Goal: Information Seeking & Learning: Check status

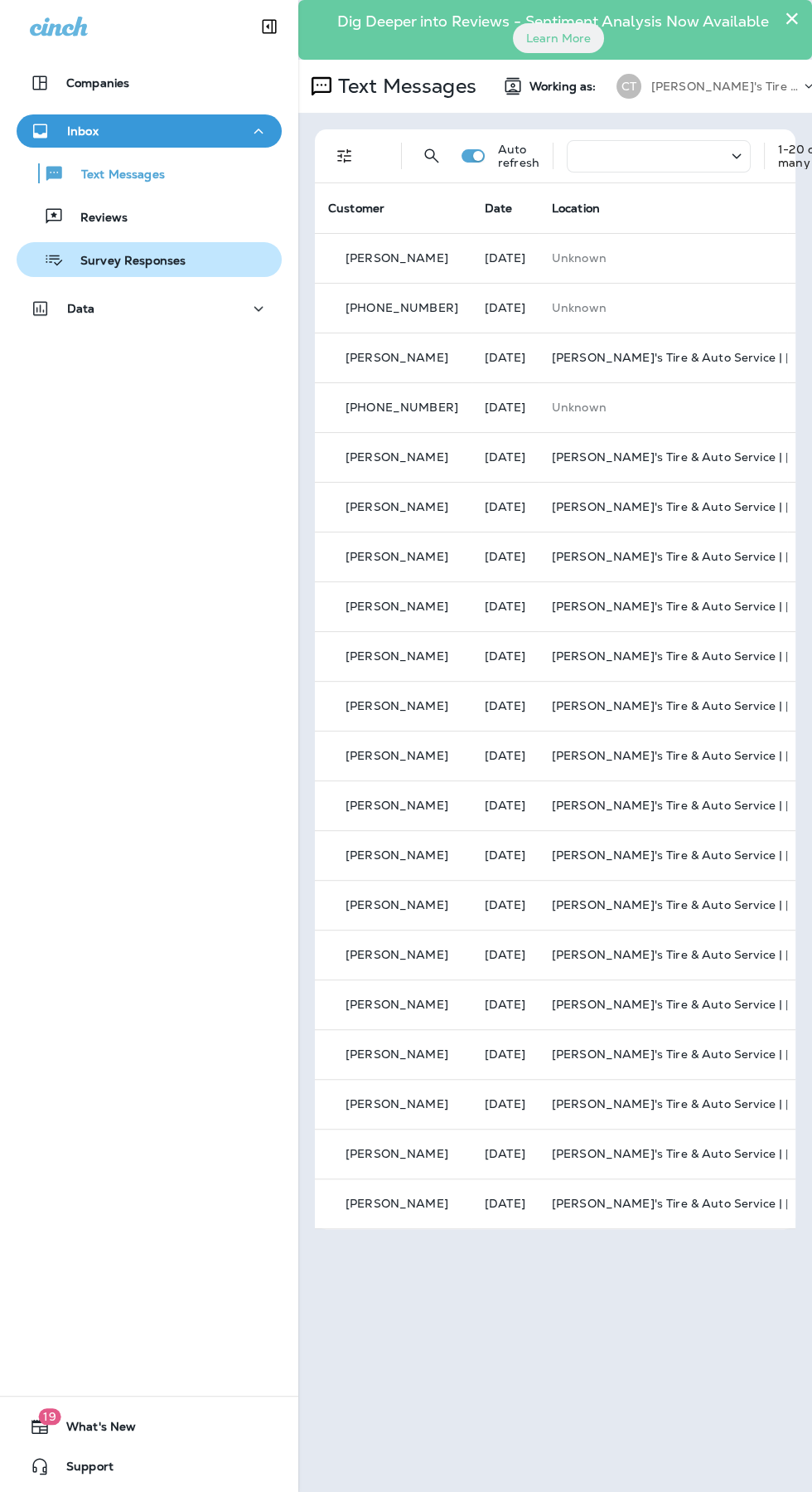
click at [189, 262] on div "Survey Responses" at bounding box center [150, 260] width 252 height 25
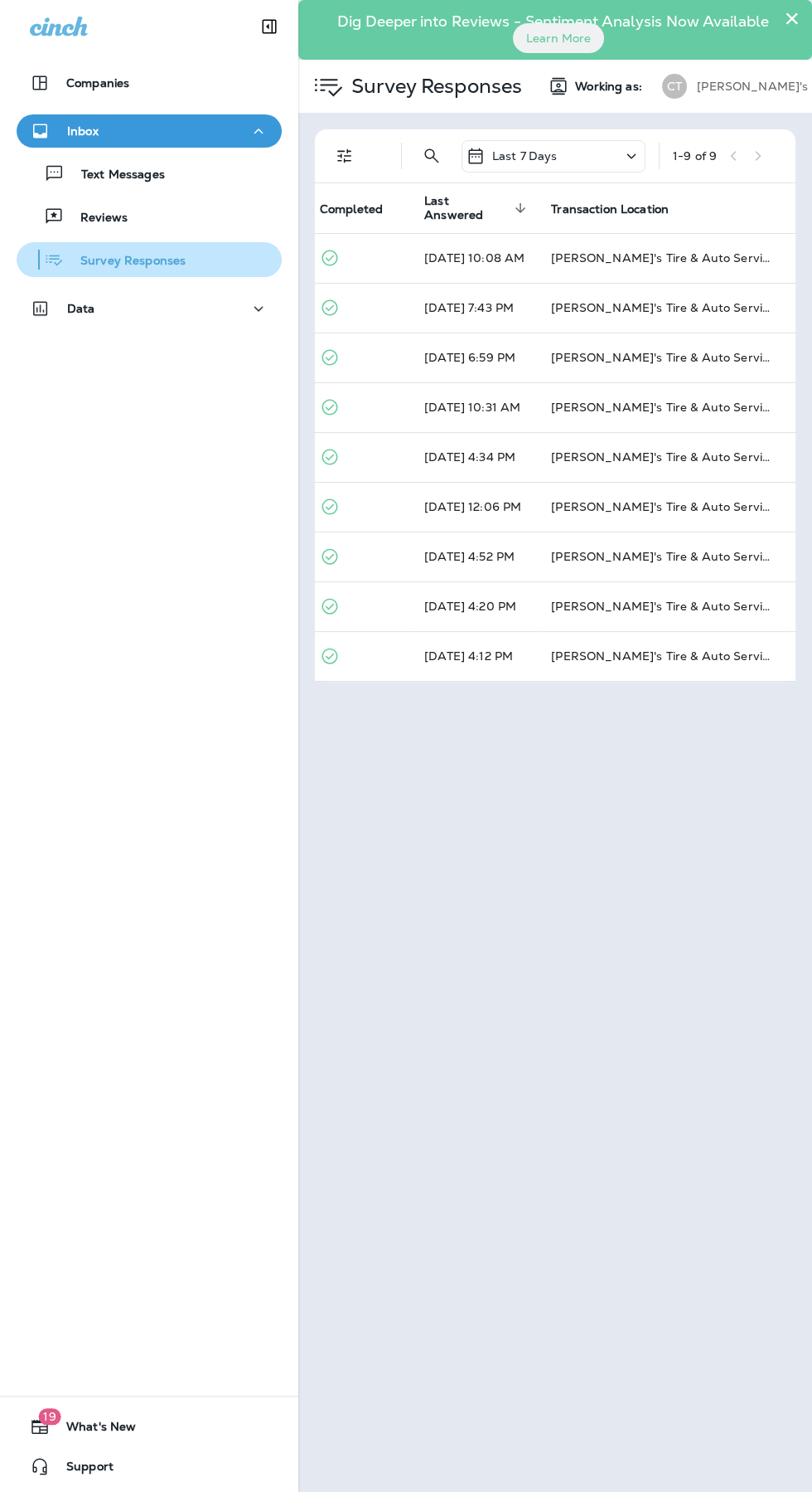
scroll to position [0, 288]
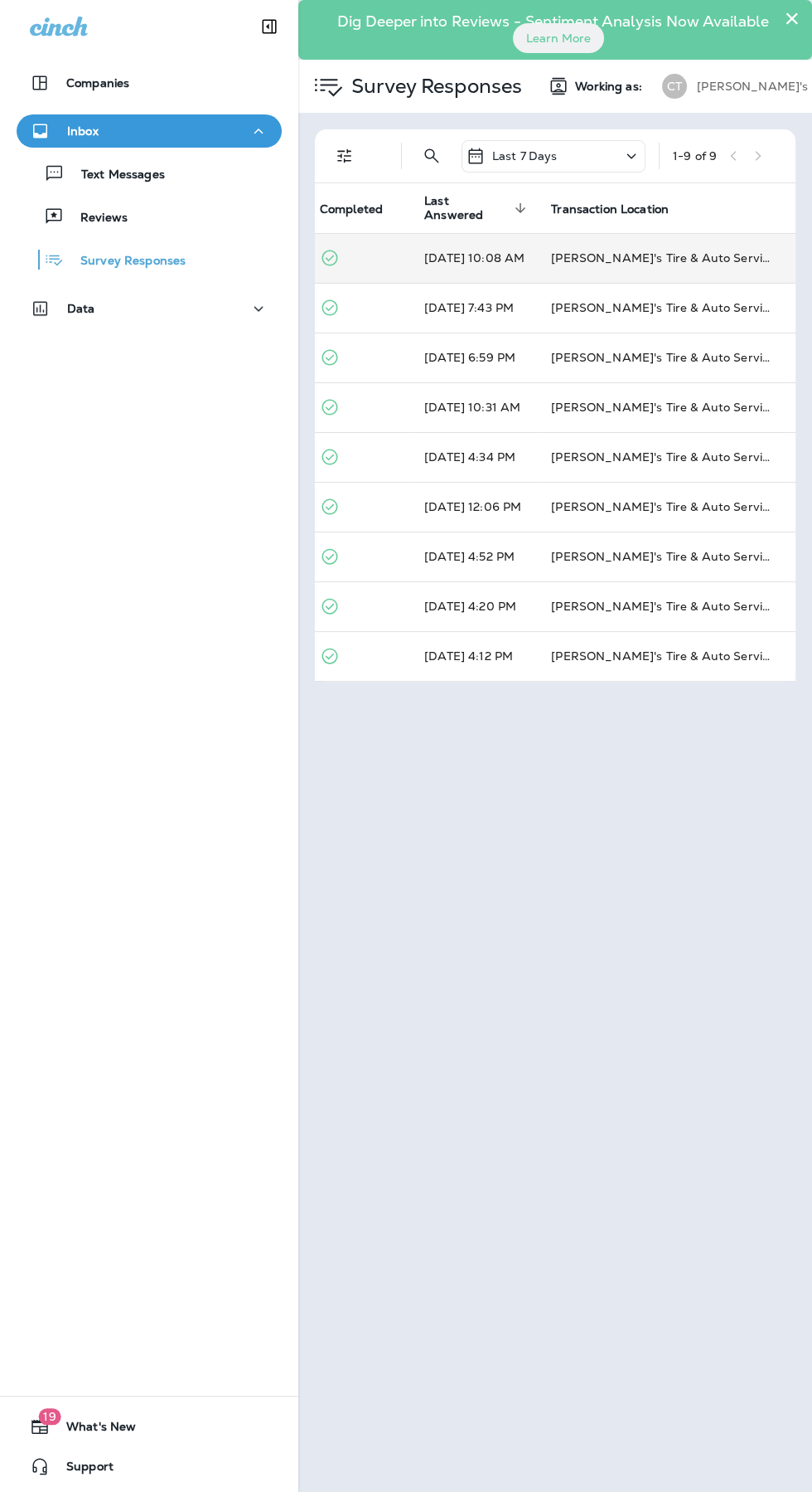
click at [596, 251] on td "[PERSON_NAME]'s Tire & Auto Service | [GEOGRAPHIC_DATA]" at bounding box center [662, 257] width 249 height 50
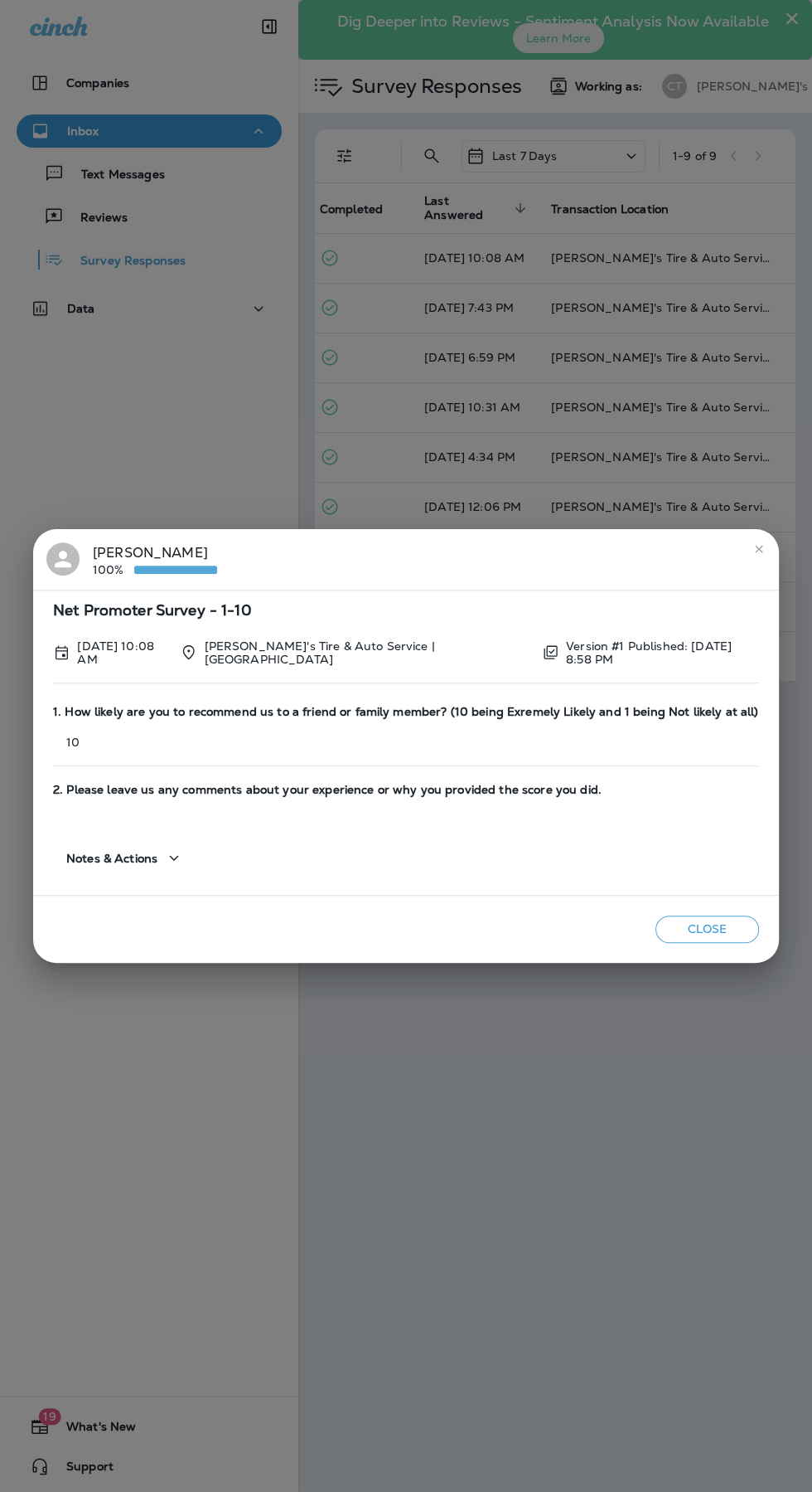
click at [757, 556] on icon "close" at bounding box center [759, 549] width 13 height 13
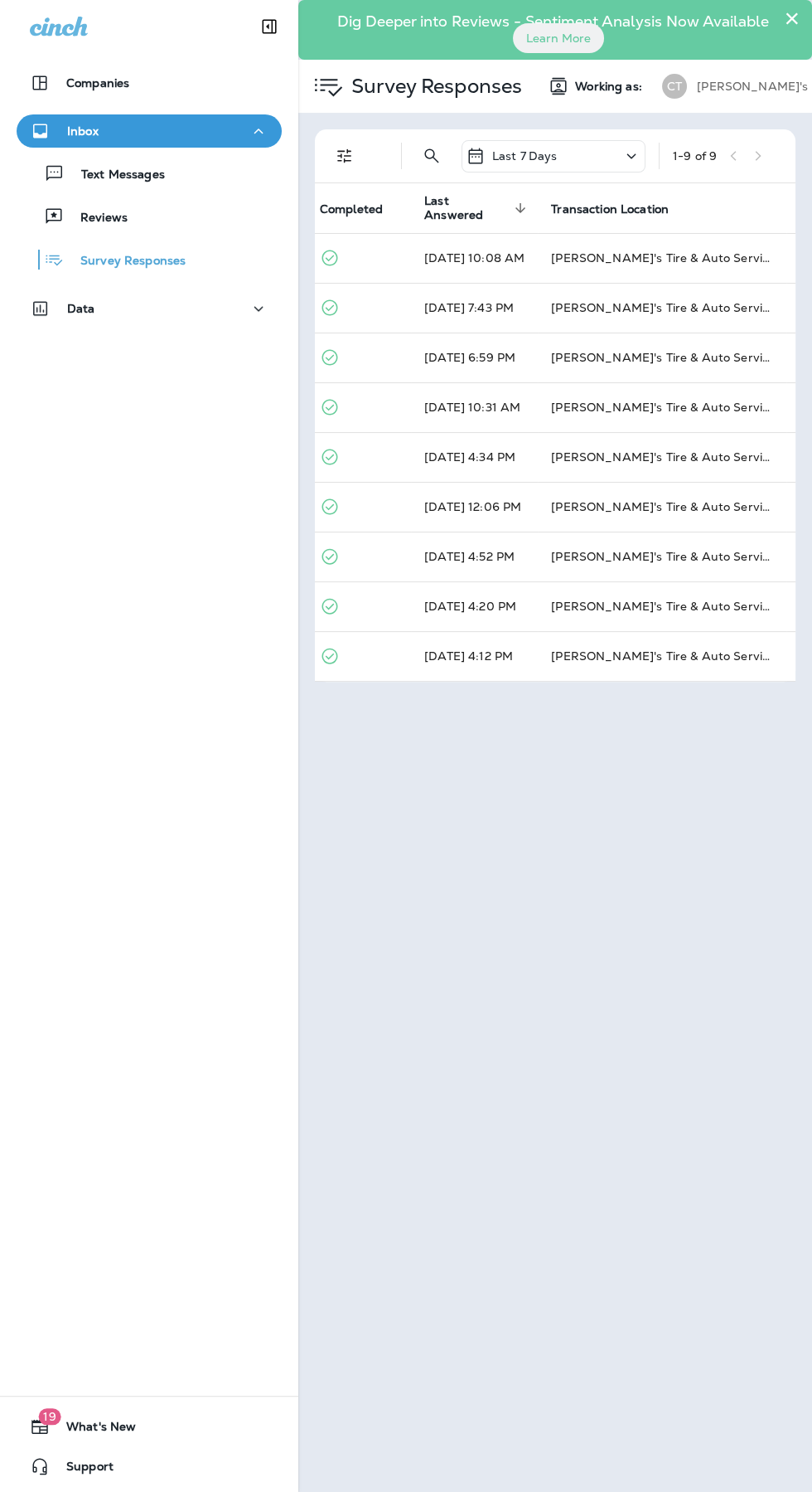
scroll to position [0, 0]
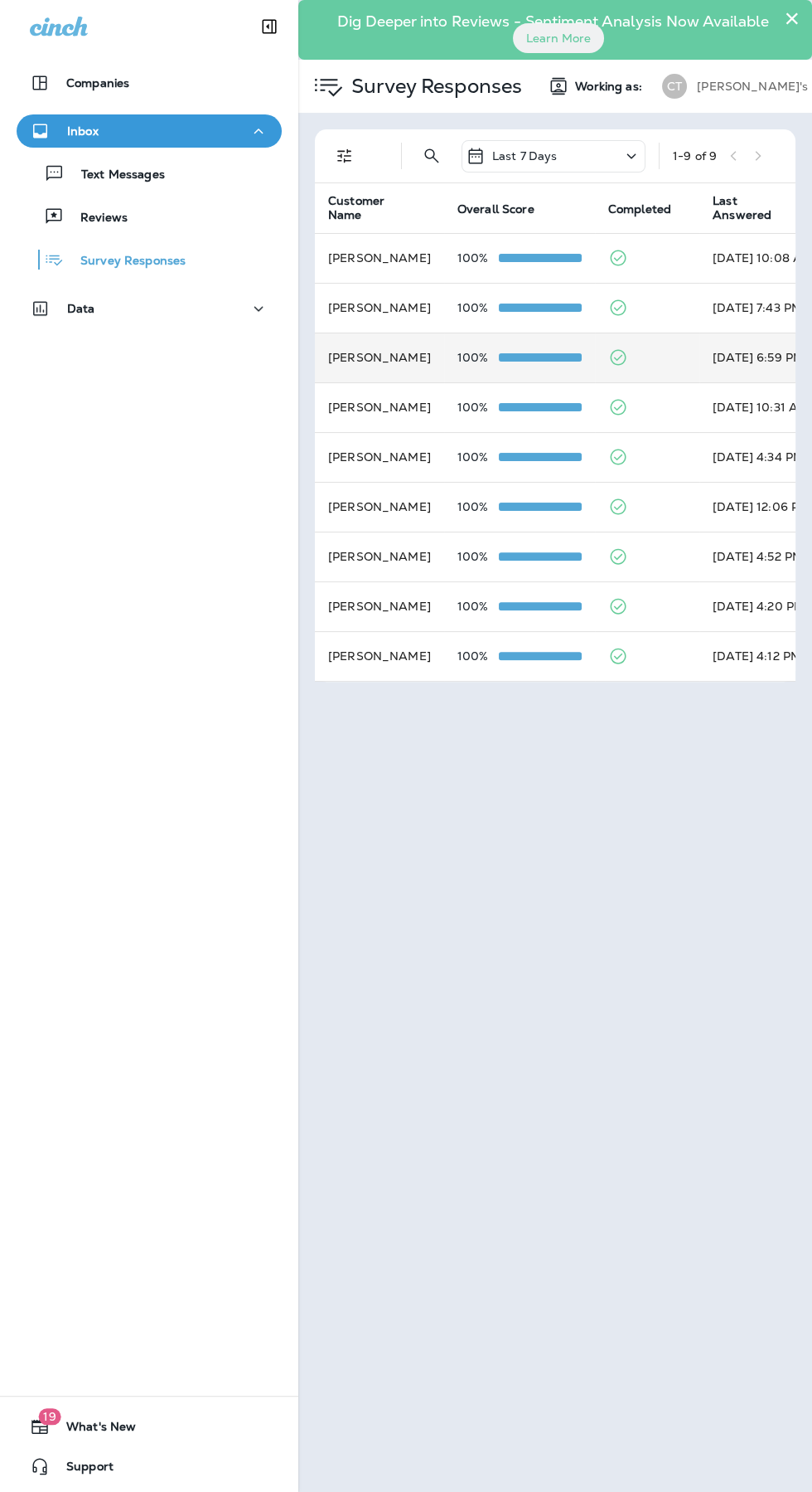
click at [433, 357] on td "[PERSON_NAME]" at bounding box center [380, 357] width 129 height 50
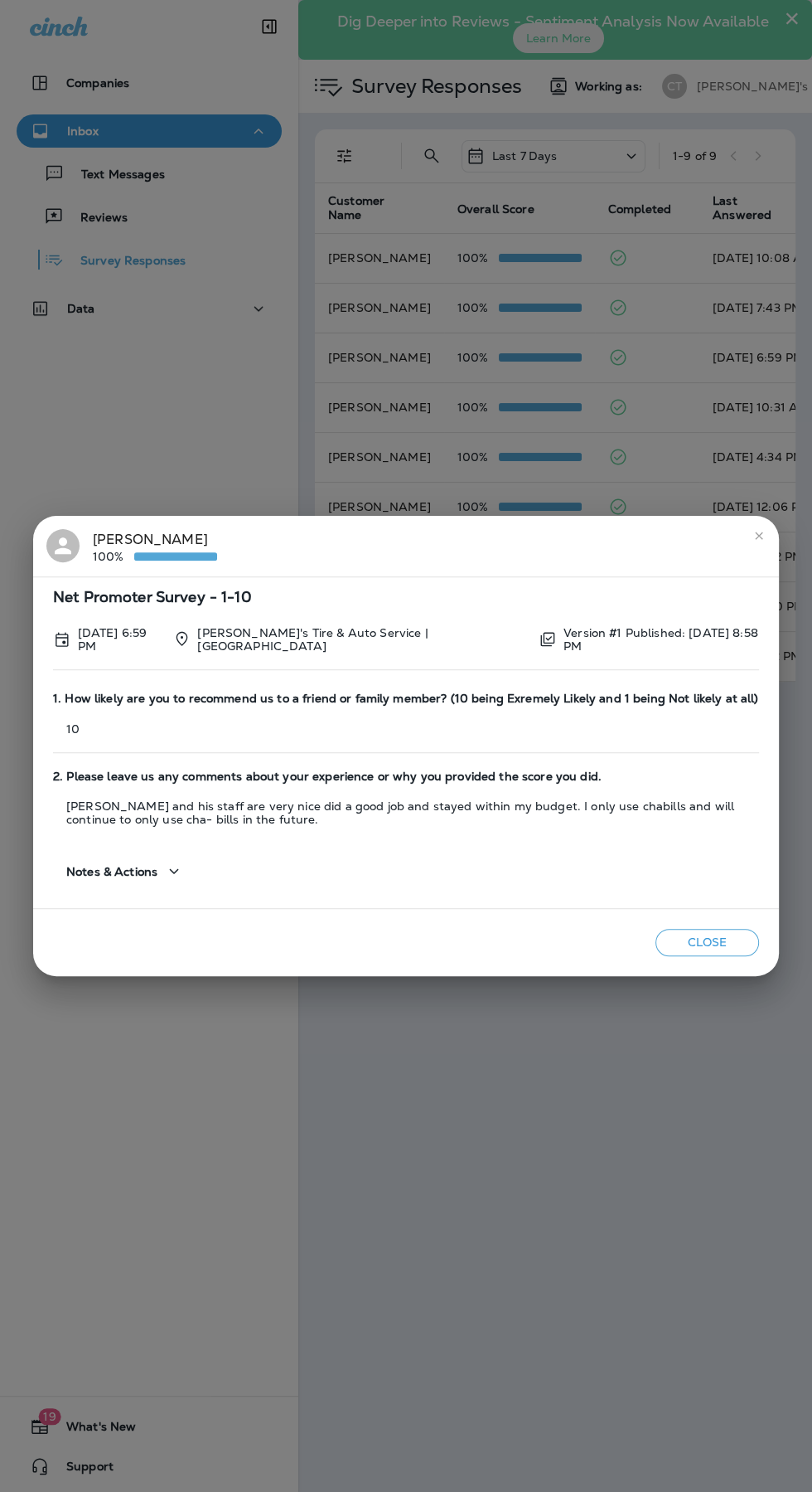
click at [758, 538] on icon "close" at bounding box center [758, 535] width 8 height 8
